Goal: Transaction & Acquisition: Purchase product/service

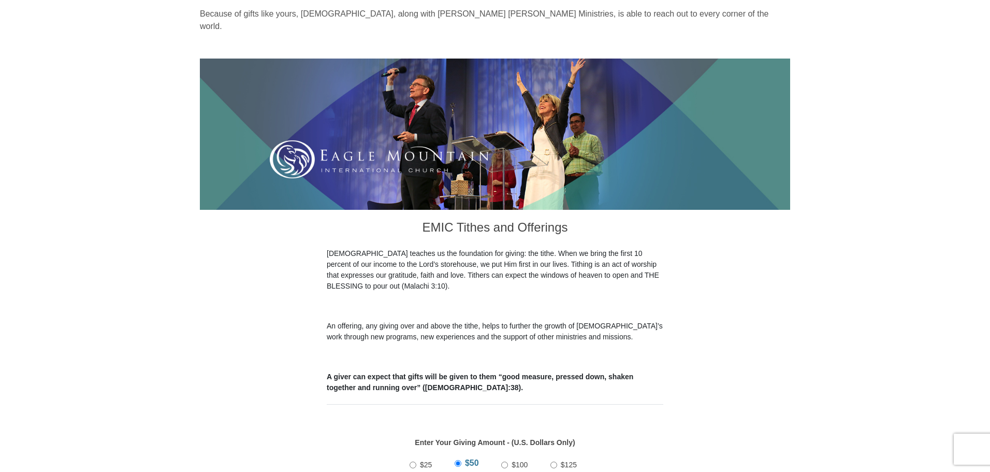
scroll to position [207, 0]
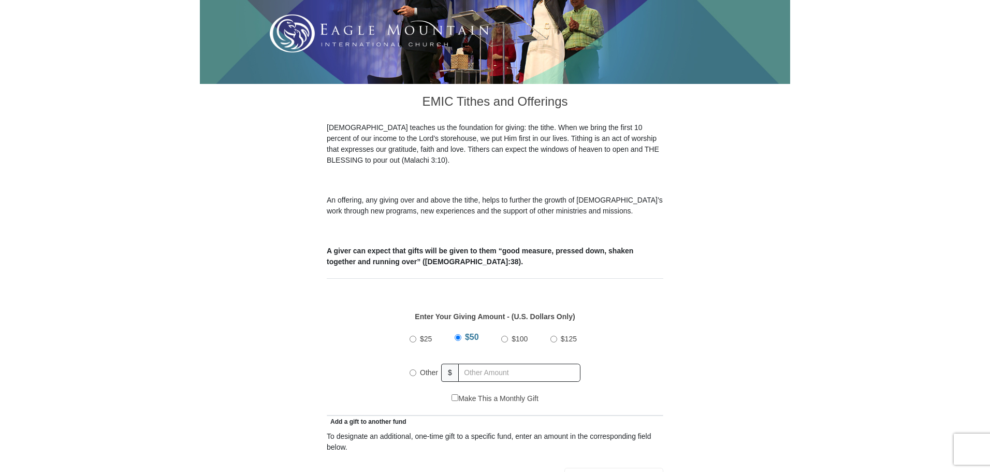
click at [414, 369] on input "Other" at bounding box center [413, 372] width 7 height 7
radio input "true"
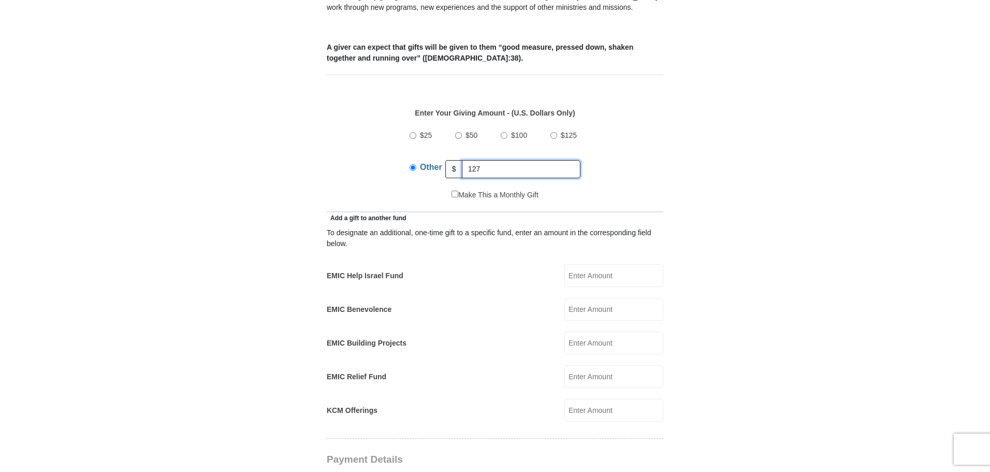
scroll to position [414, 0]
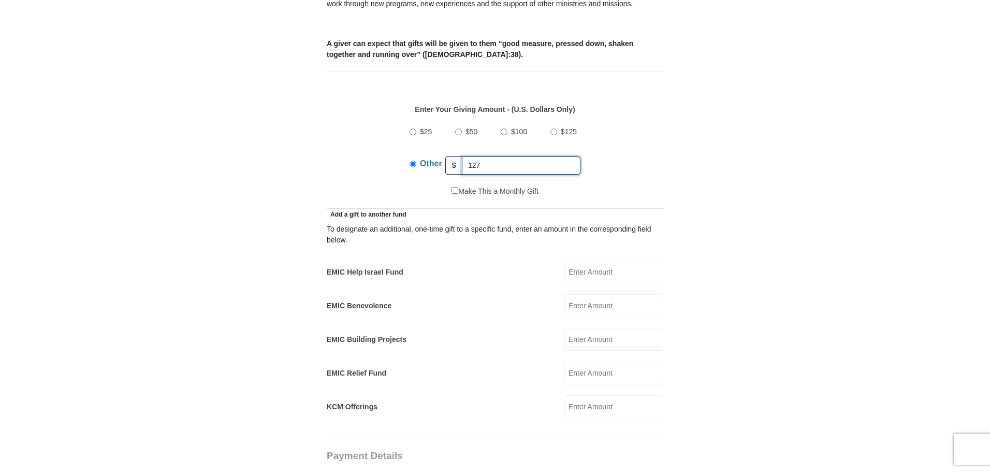
type input "127"
click at [588, 262] on input "EMIC Help Israel Fund" at bounding box center [613, 271] width 99 height 23
type input "3"
type input "5"
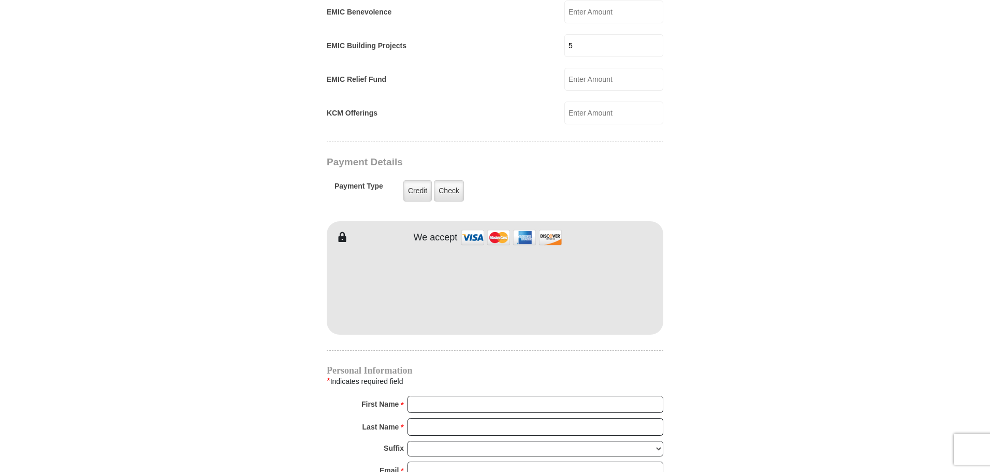
scroll to position [719, 0]
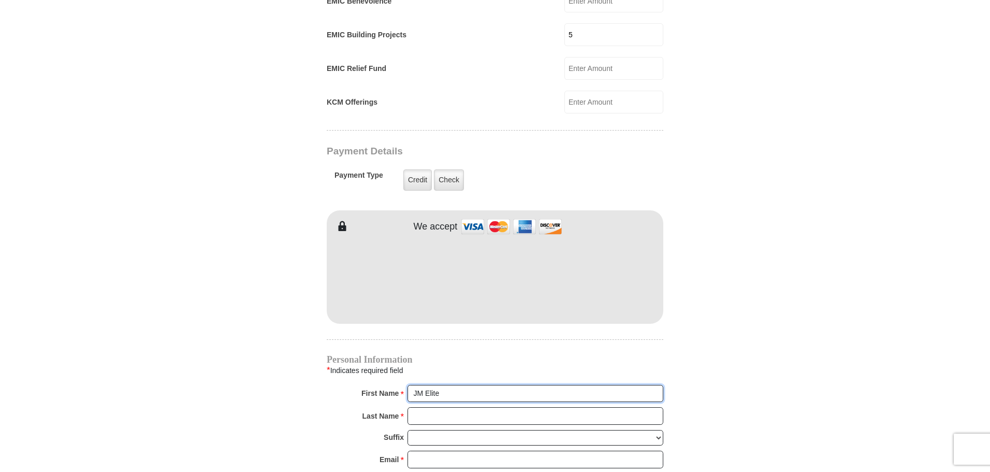
type input "JM Elite"
type input "Holdings LLC"
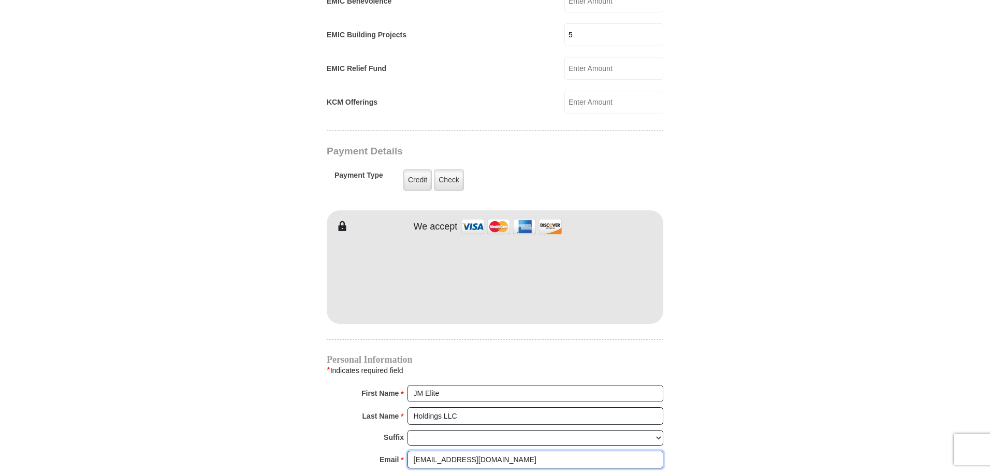
type input "[EMAIL_ADDRESS][DOMAIN_NAME]"
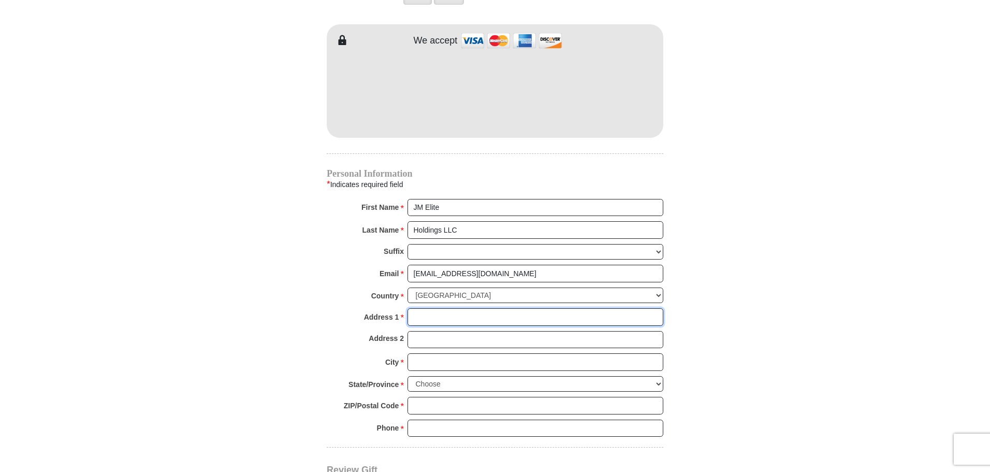
scroll to position [974, 0]
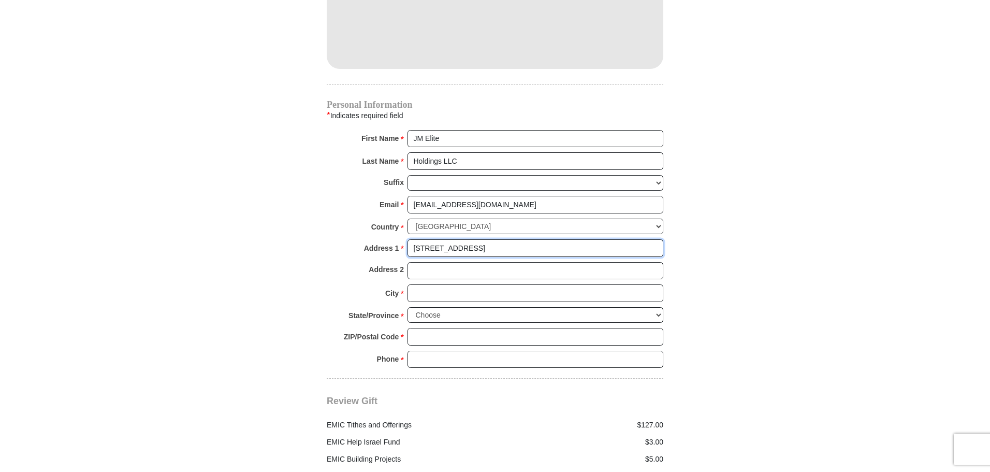
type input "[STREET_ADDRESS]"
type input "[GEOGRAPHIC_DATA]"
select select "[GEOGRAPHIC_DATA]"
type input "76179"
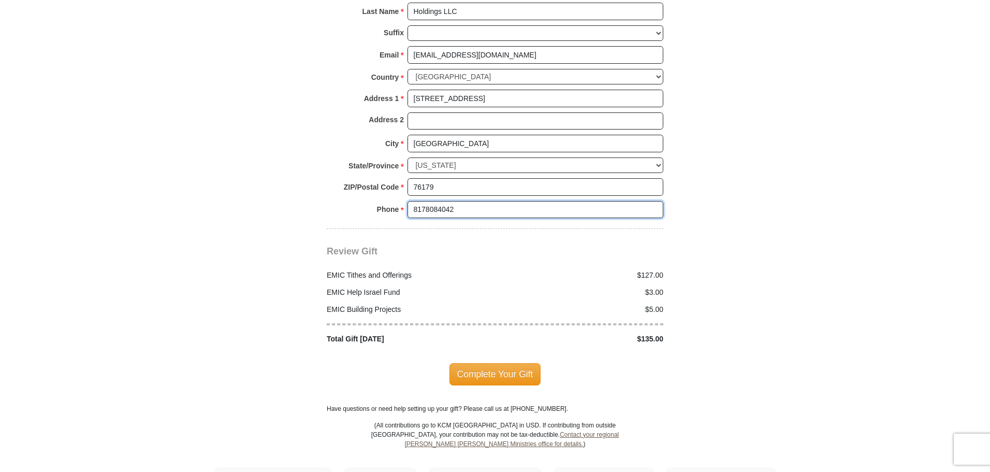
scroll to position [1129, 0]
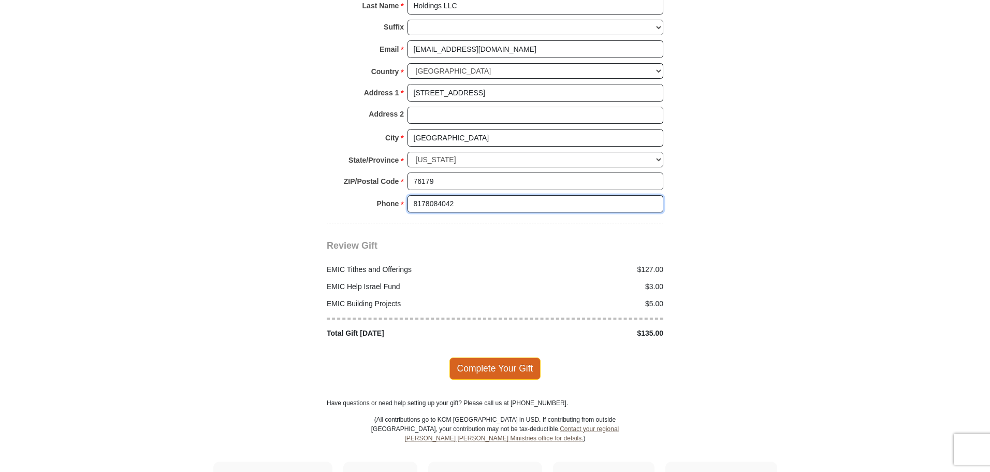
type input "8178084042"
click at [509, 357] on span "Complete Your Gift" at bounding box center [496, 368] width 92 height 22
